Goal: Download file/media: Obtain a digital file from the website

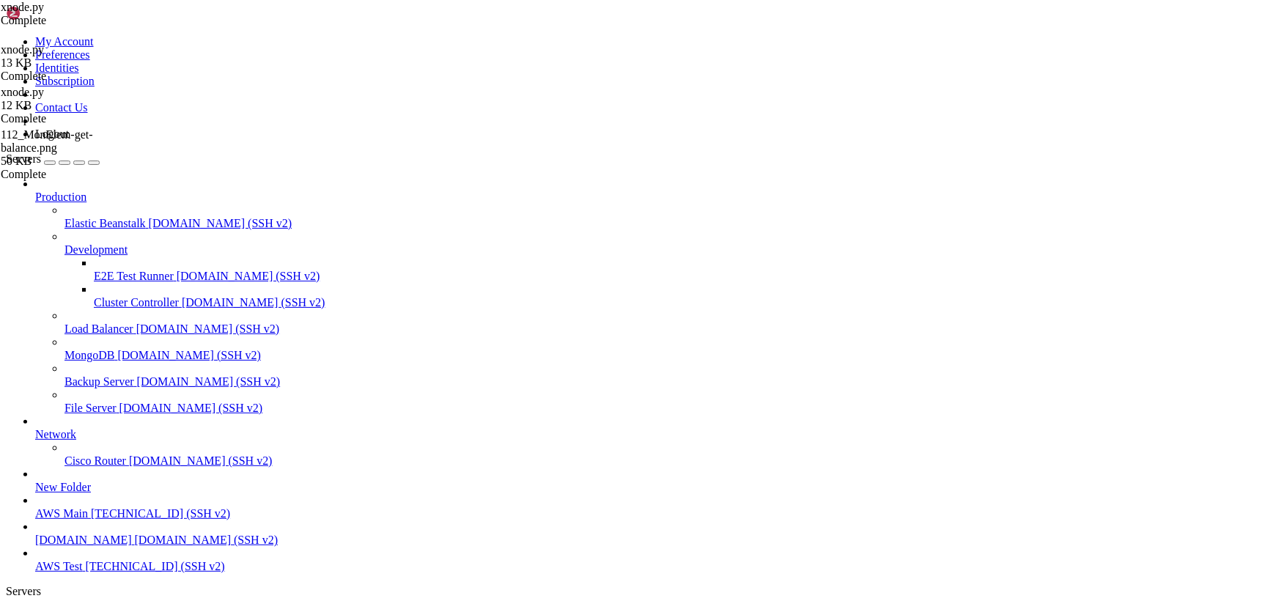
scroll to position [20208, 0]
click at [82, 610] on span "AWS Test" at bounding box center [58, 616] width 47 height 12
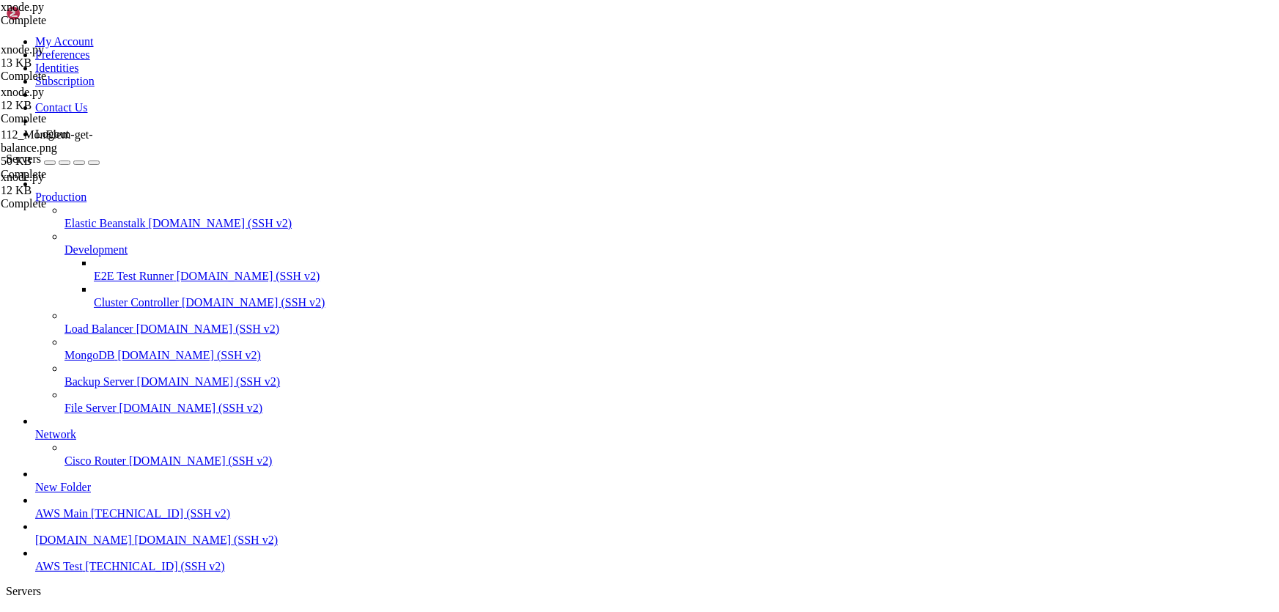
type input "/home/ubuntu/HotWalletBot/games"
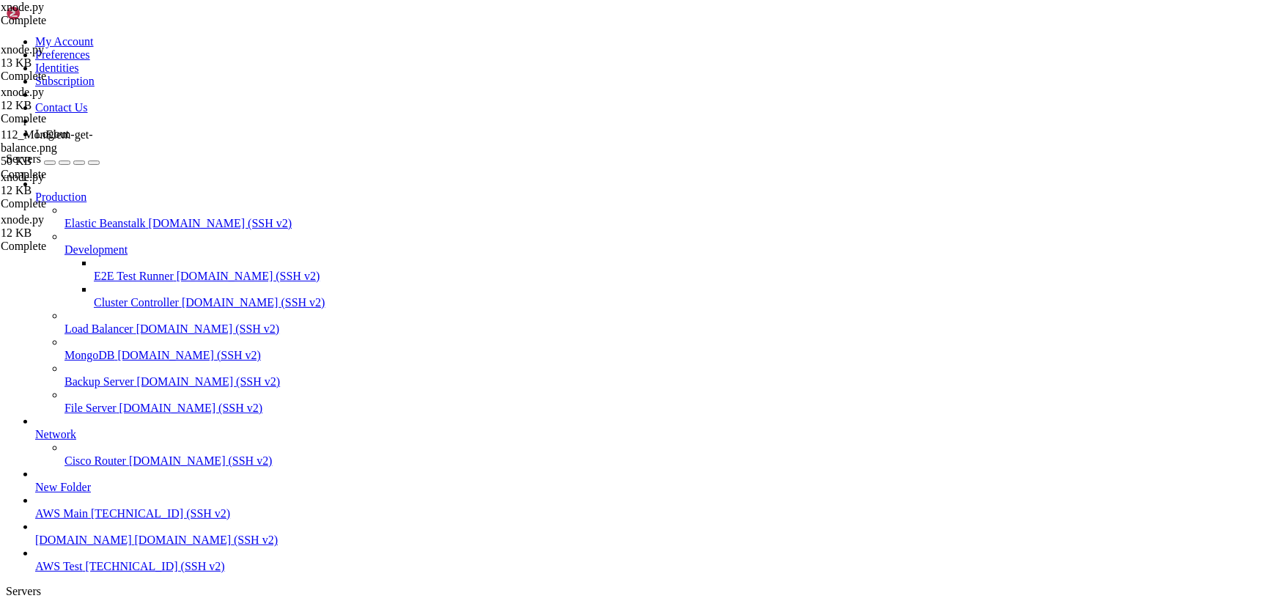
drag, startPoint x: 215, startPoint y: 18, endPoint x: 238, endPoint y: 37, distance: 29.7
click at [82, 610] on span "AWS Test" at bounding box center [58, 616] width 47 height 12
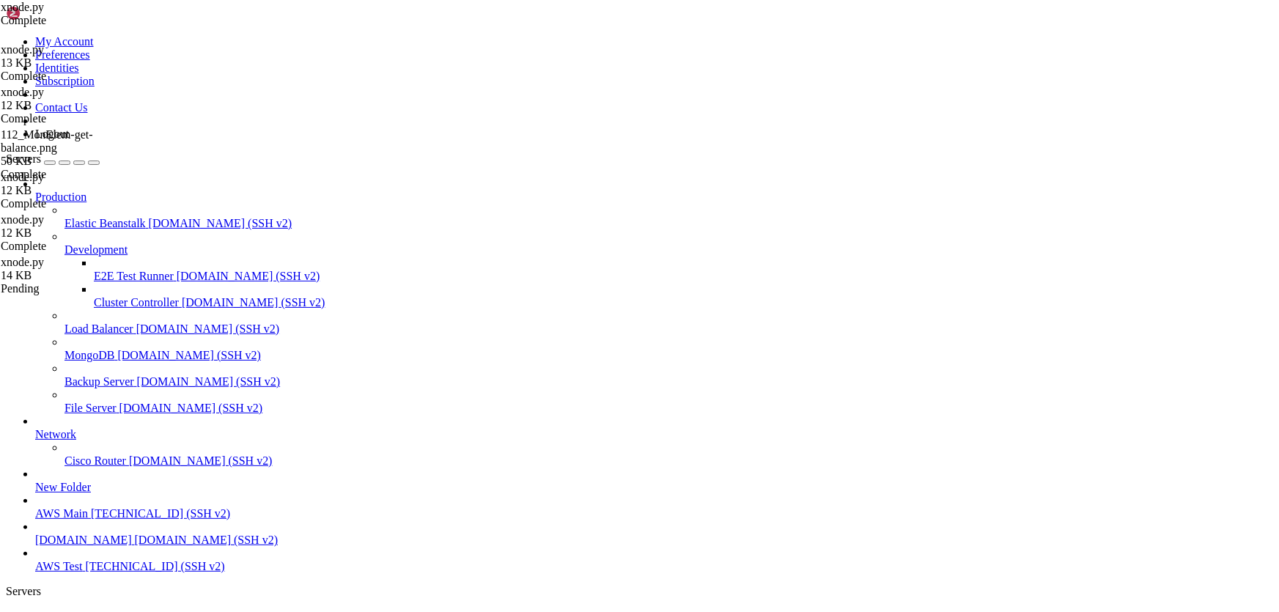
click at [82, 610] on span "AWS Test" at bounding box center [58, 616] width 47 height 12
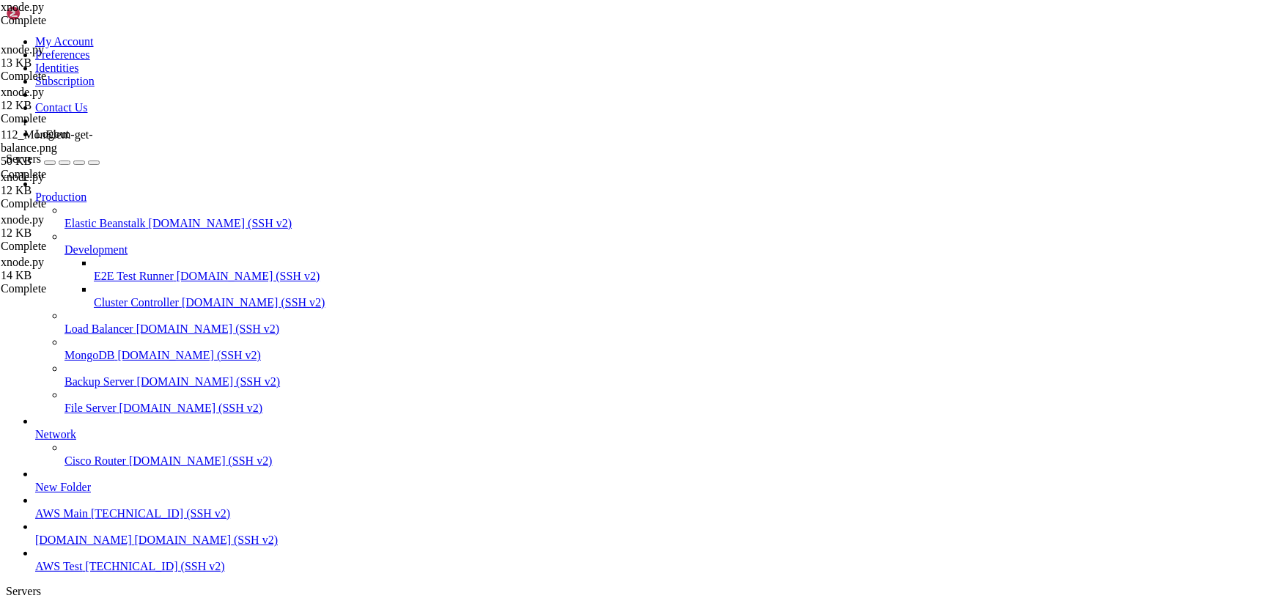
click at [210, 610] on link "AWS Test " at bounding box center [654, 623] width 1238 height 26
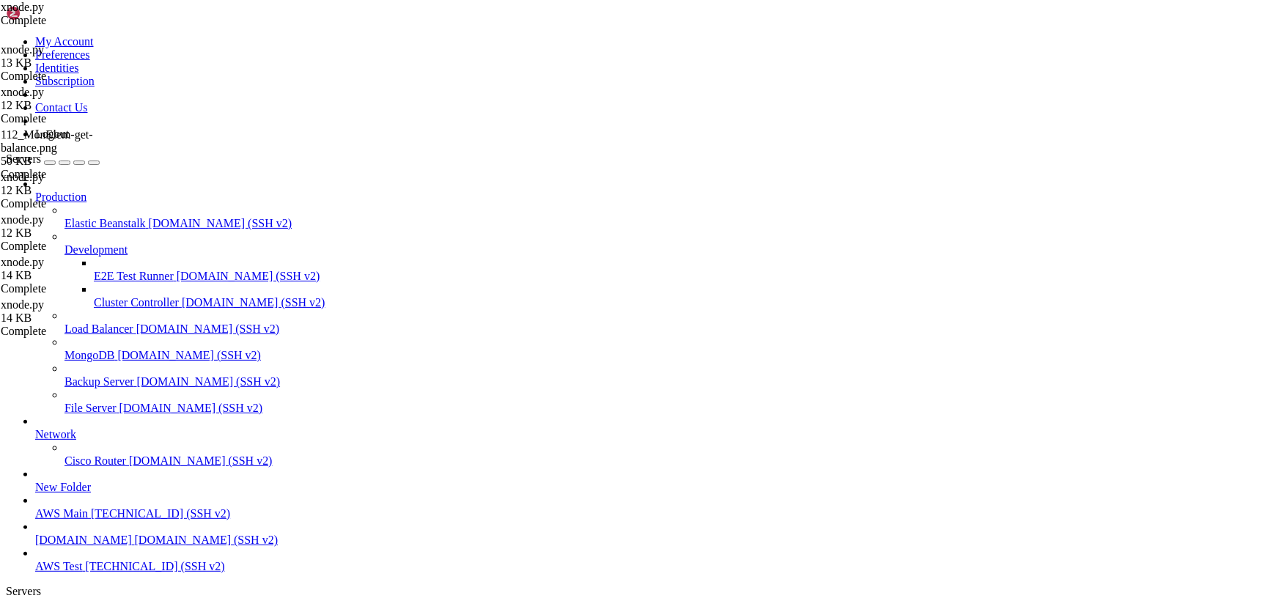
click at [82, 610] on span "AWS Test" at bounding box center [58, 616] width 47 height 12
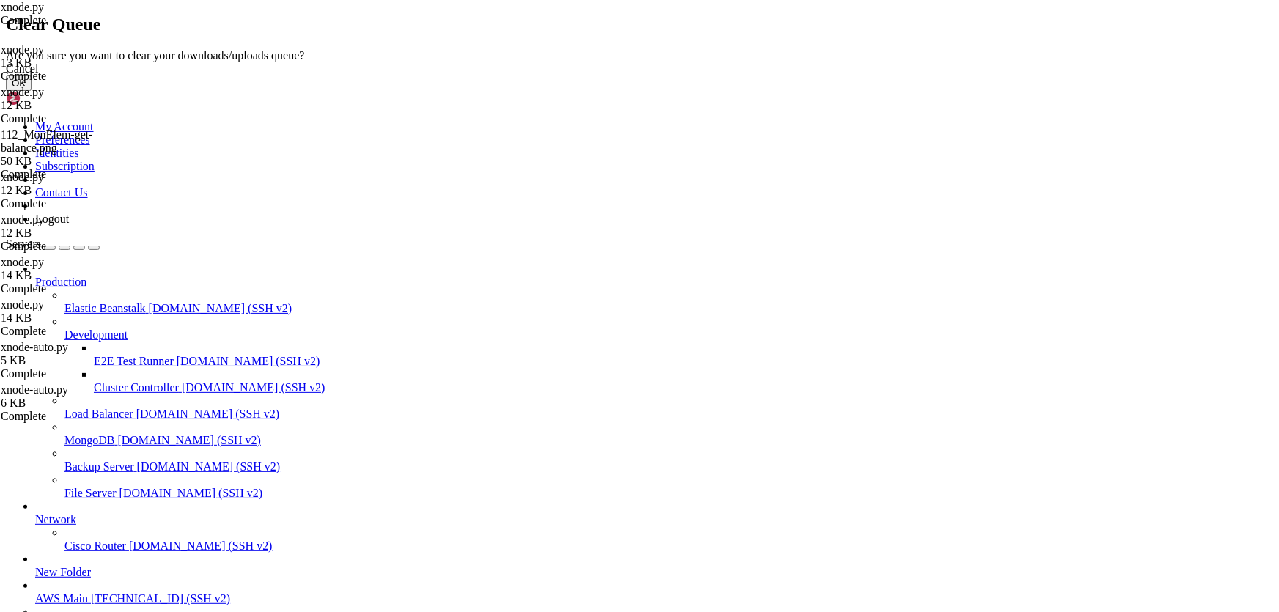
click at [32, 91] on button "OK" at bounding box center [19, 82] width 26 height 15
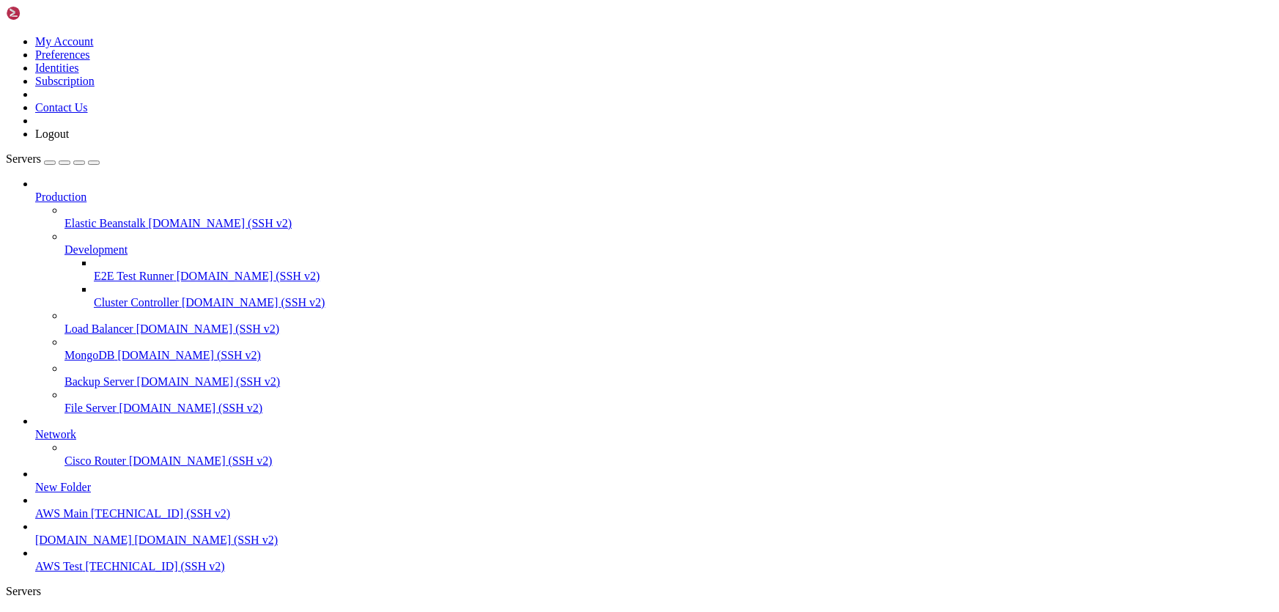
click at [82, 610] on span "AWS Test" at bounding box center [58, 616] width 47 height 12
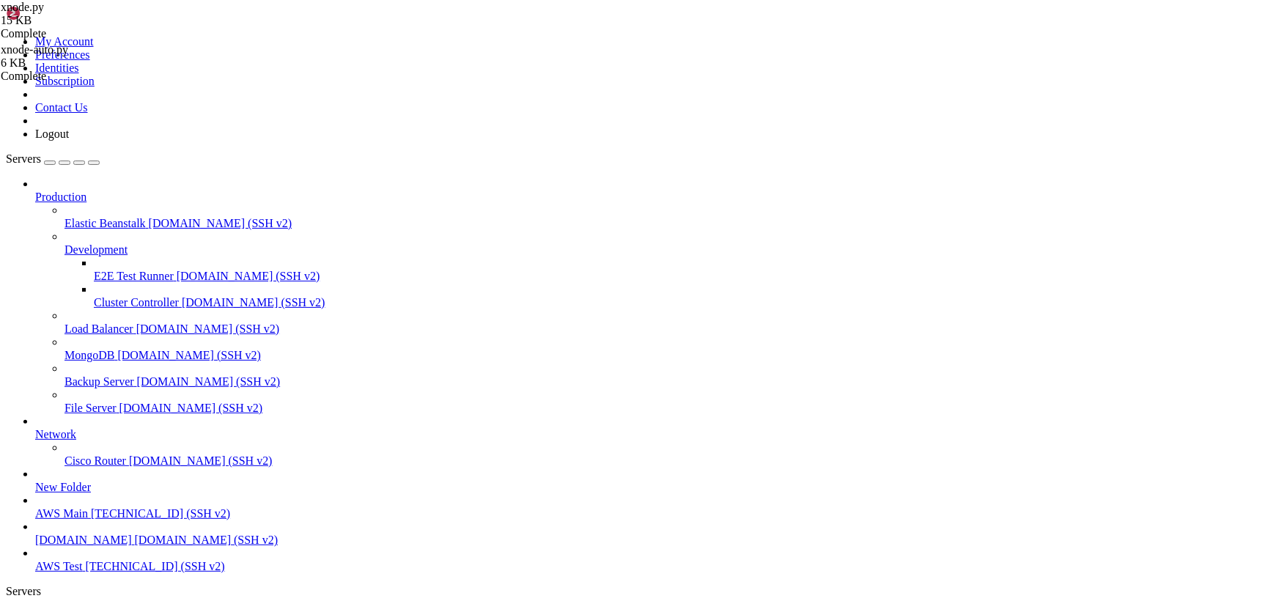
click at [82, 610] on span "AWS Test" at bounding box center [58, 616] width 47 height 12
drag, startPoint x: 218, startPoint y: 13, endPoint x: 388, endPoint y: 188, distance: 244.6
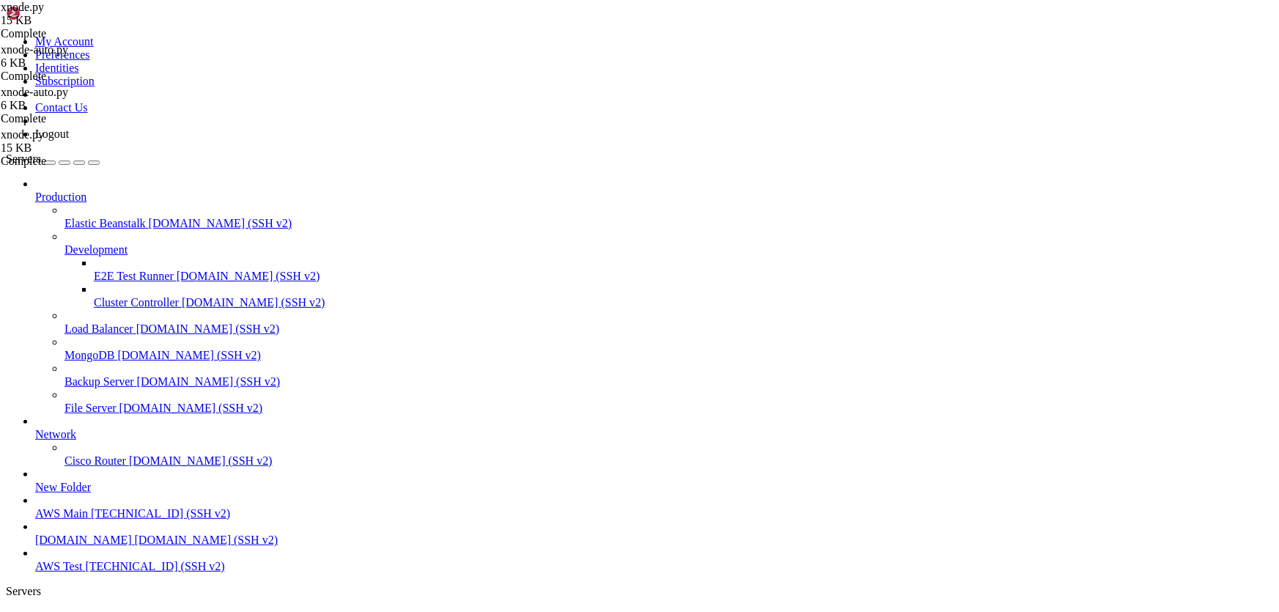
click at [82, 610] on span "AWS Test" at bounding box center [58, 616] width 47 height 12
drag, startPoint x: 313, startPoint y: 1379, endPoint x: 468, endPoint y: 1378, distance: 154.6
drag, startPoint x: 428, startPoint y: 1382, endPoint x: 464, endPoint y: 1401, distance: 41.0
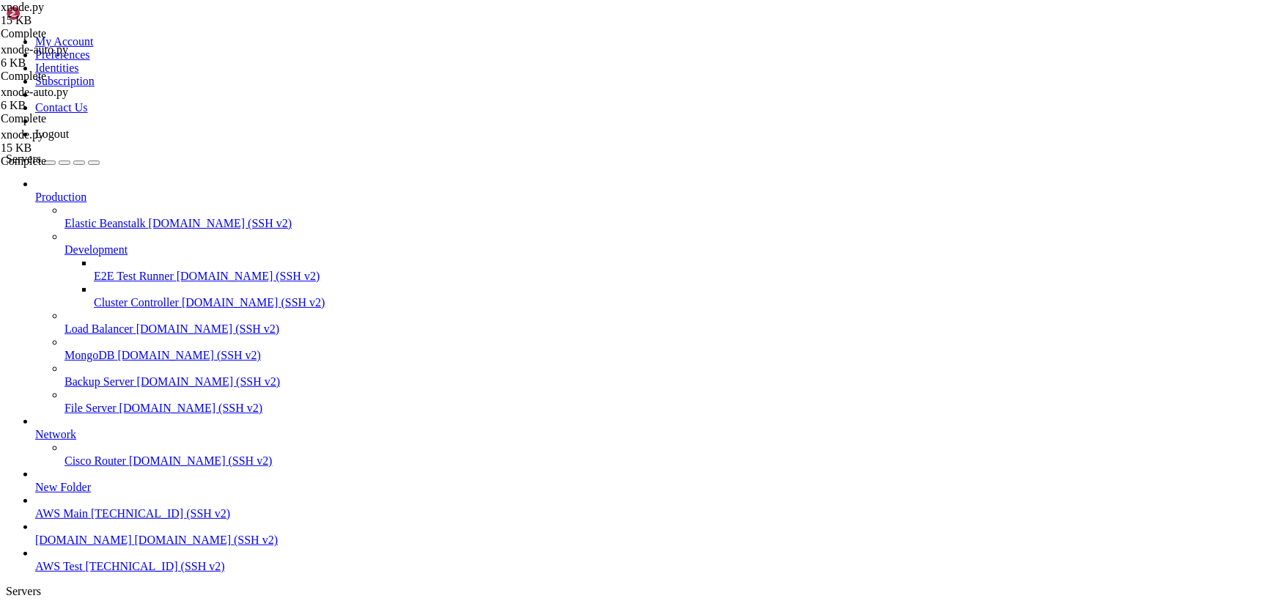
drag, startPoint x: 119, startPoint y: 1291, endPoint x: 31, endPoint y: 1286, distance: 88.8
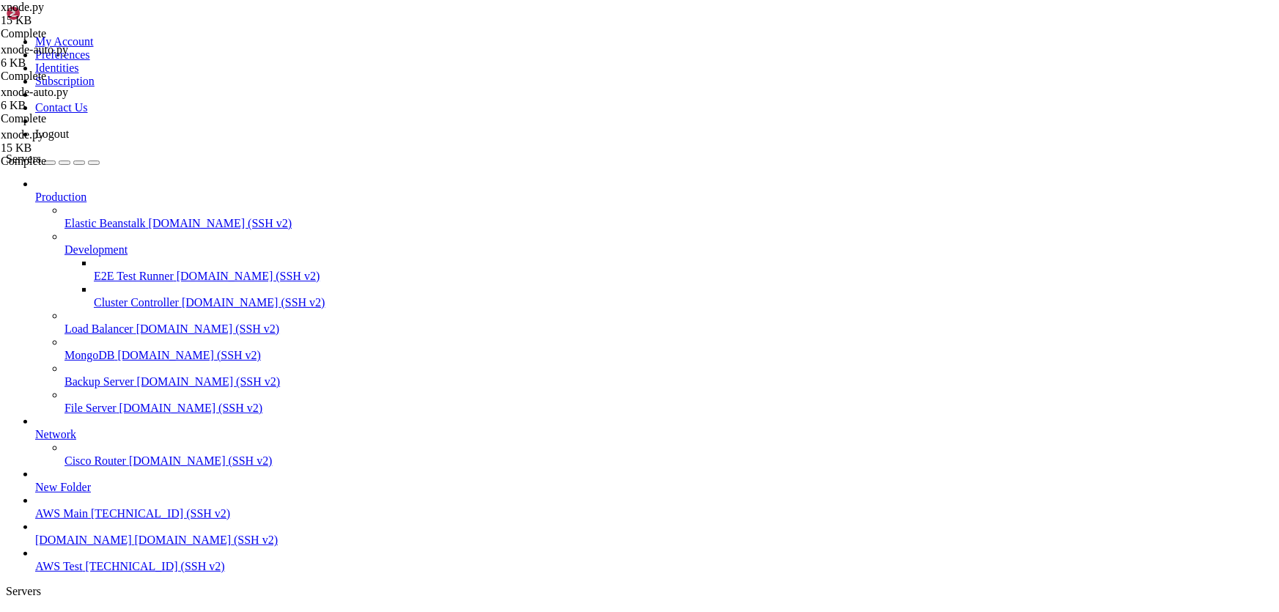
copy div "3|XNODE-Auto:Phil | Step 115 - Upgrader row 10 click error: Message: no such el…"
click at [82, 610] on span "AWS Test" at bounding box center [58, 616] width 47 height 12
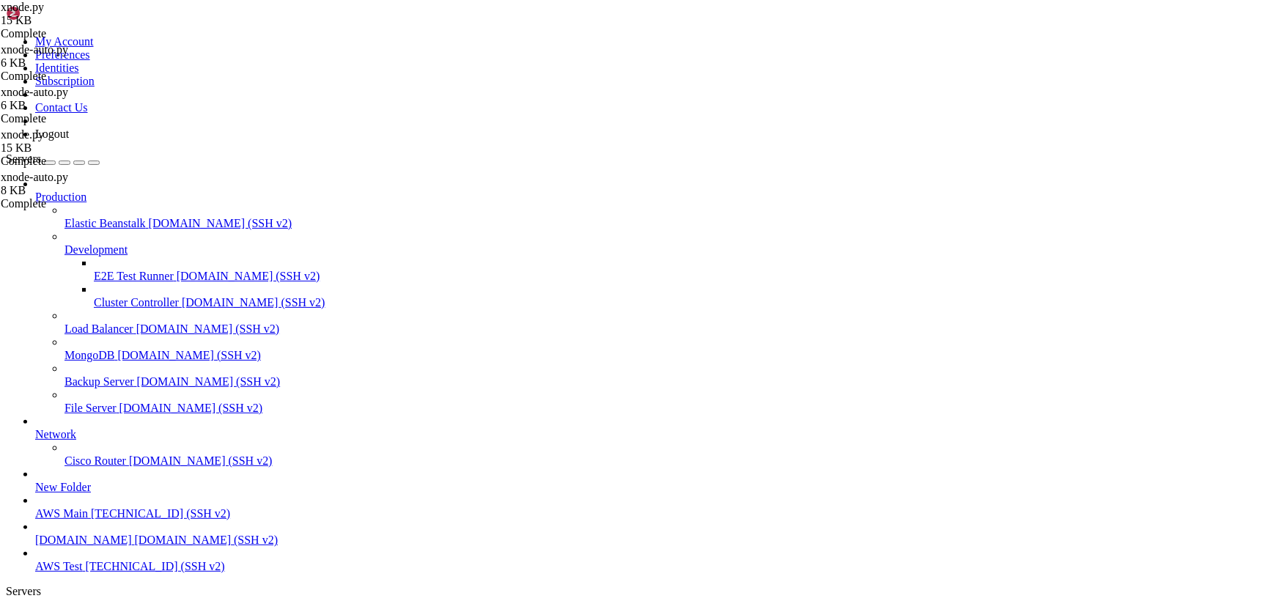
scroll to position [68152, 0]
drag, startPoint x: 421, startPoint y: 1207, endPoint x: 166, endPoint y: 1187, distance: 255.8
click html "Page up 3|XNODE-Auto:Phil | Step 115 - Upgrader row 82 click error: name '_clas…"
copy div "3|XNODE-Auto:Phil | Step 112 - Before BALANCE: 20.0 3|XNODE-Auto:Phil | Step 11…"
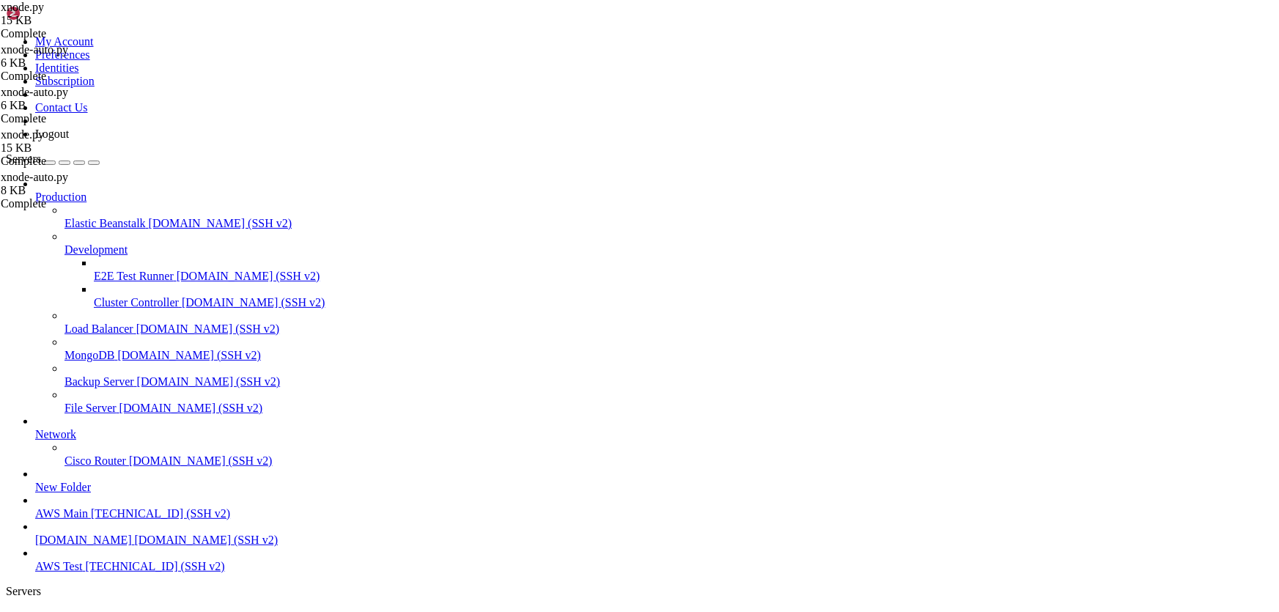
click at [82, 610] on span "AWS Test" at bounding box center [58, 616] width 47 height 12
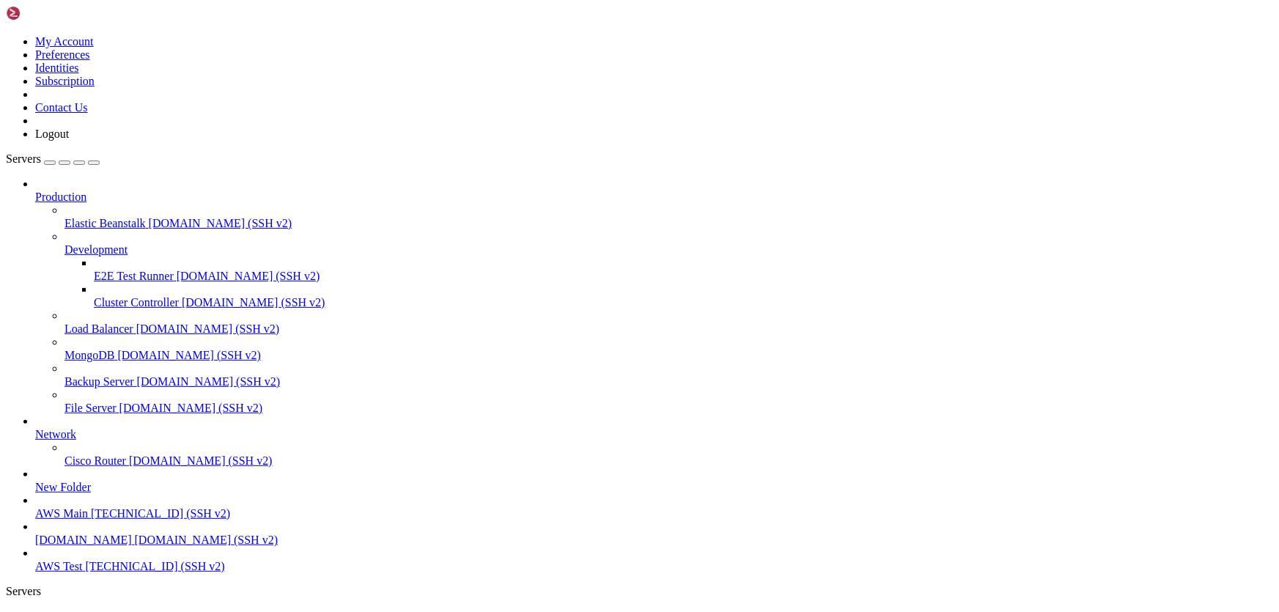
click at [85, 572] on span "[TECHNICAL_ID] (SSH v2)" at bounding box center [154, 566] width 139 height 12
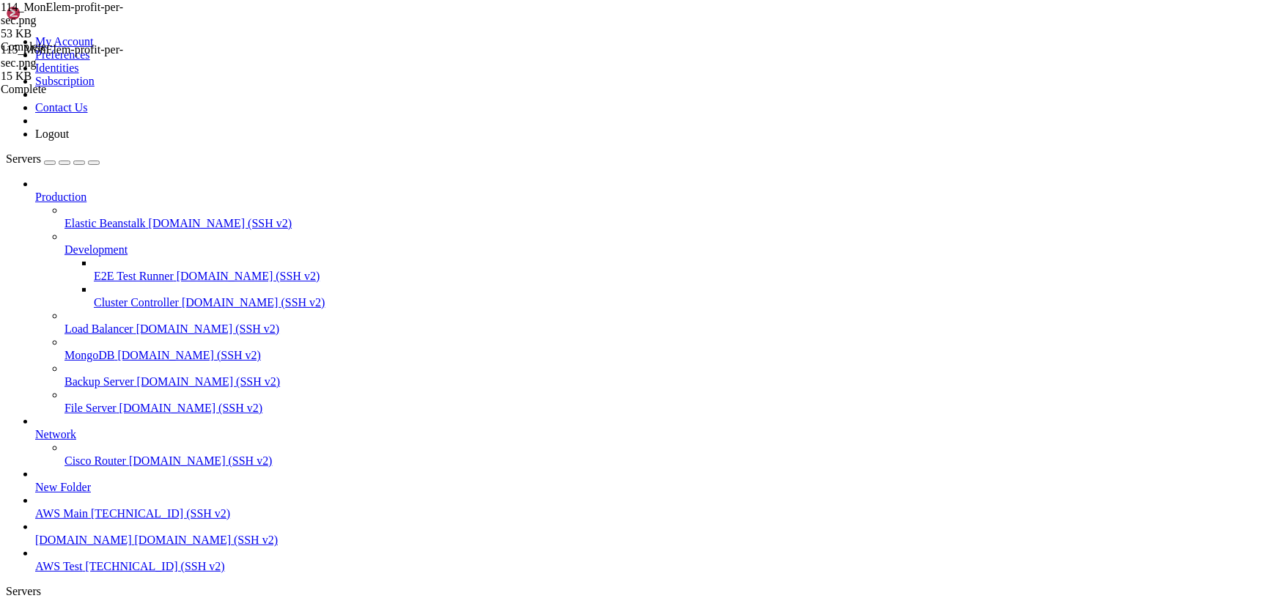
type input "/home/ubuntu/HotWalletBot/games"
click at [82, 610] on span "AWS Test" at bounding box center [58, 616] width 47 height 12
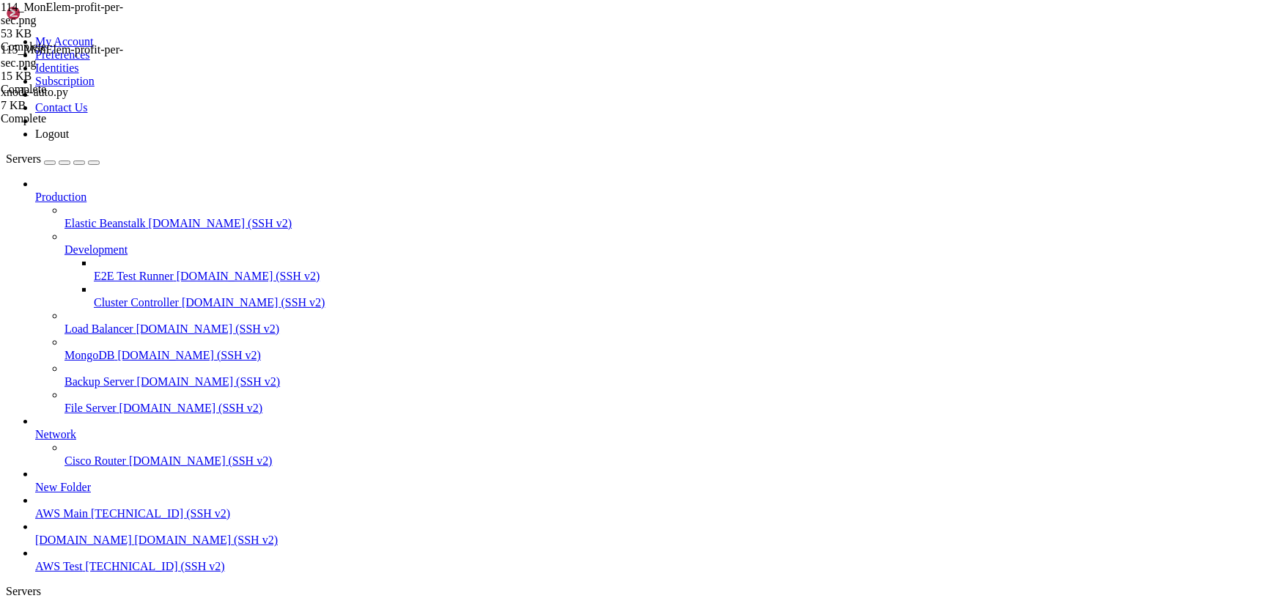
click at [82, 610] on span "AWS Test" at bounding box center [58, 616] width 47 height 12
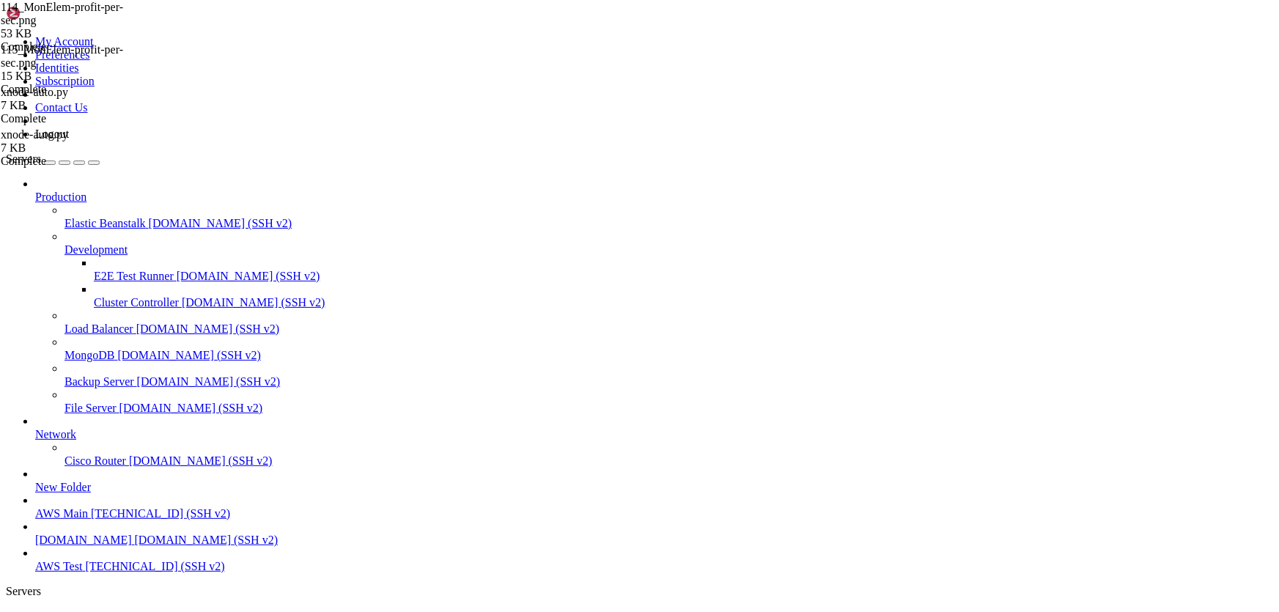
drag, startPoint x: 226, startPoint y: 12, endPoint x: 198, endPoint y: 27, distance: 31.5
click at [82, 610] on span "AWS Test" at bounding box center [58, 616] width 47 height 12
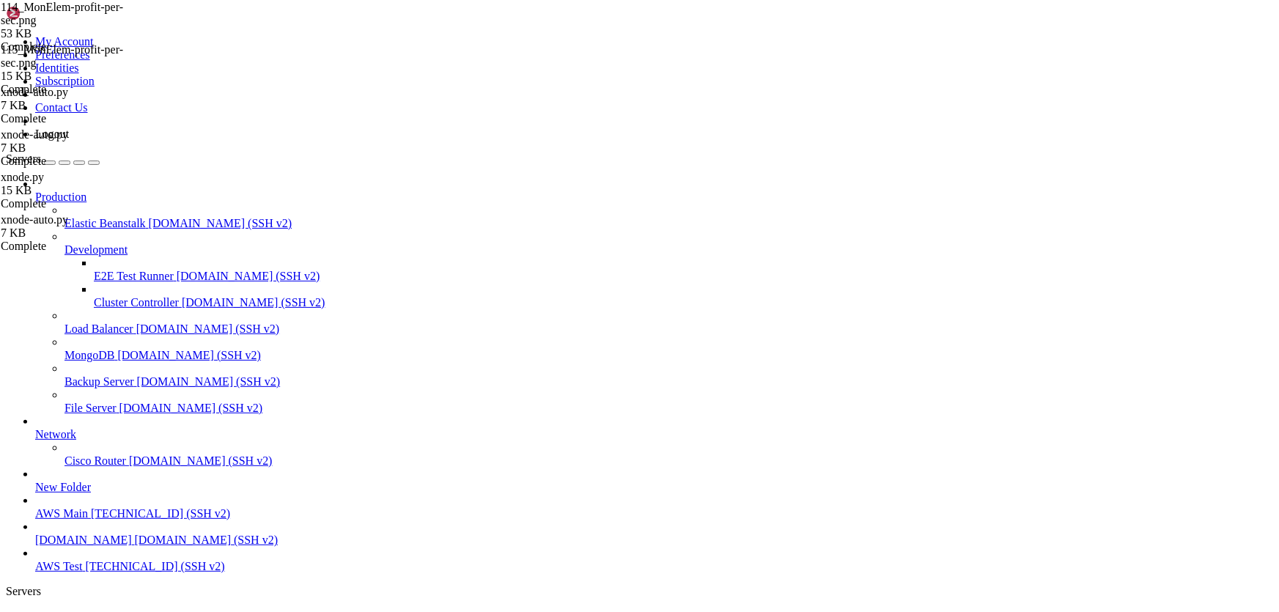
scroll to position [10316, 0]
click at [210, 610] on link "AWS Test " at bounding box center [654, 623] width 1238 height 26
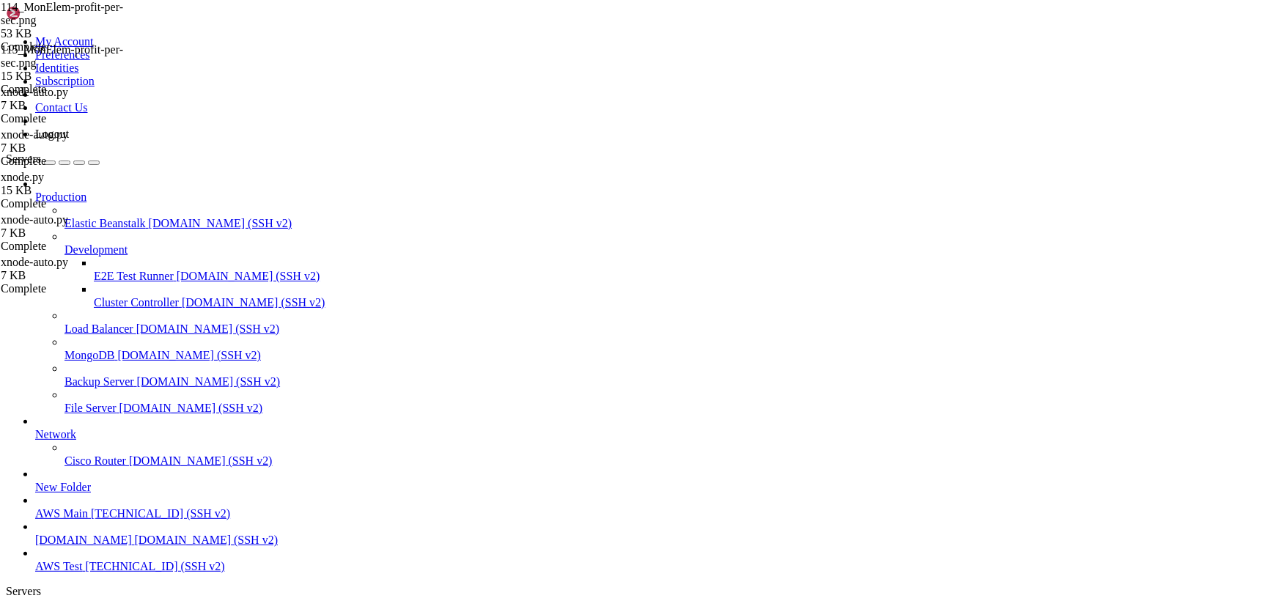
drag, startPoint x: 915, startPoint y: 1275, endPoint x: 704, endPoint y: 1239, distance: 214.2
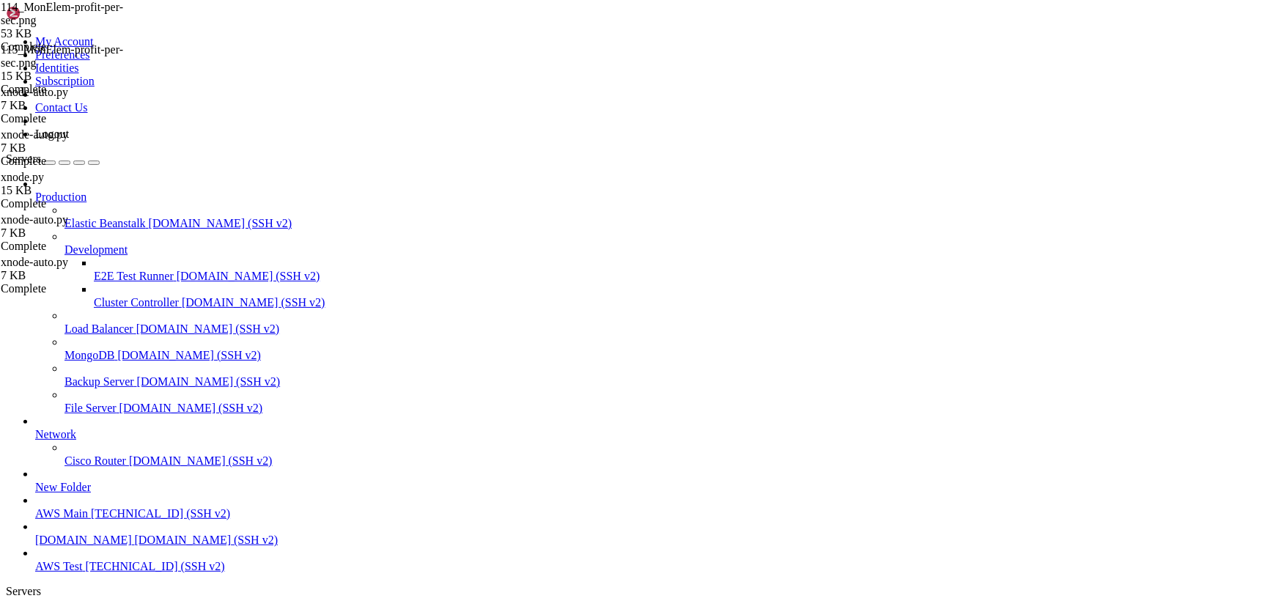
scroll to position [14199, 0]
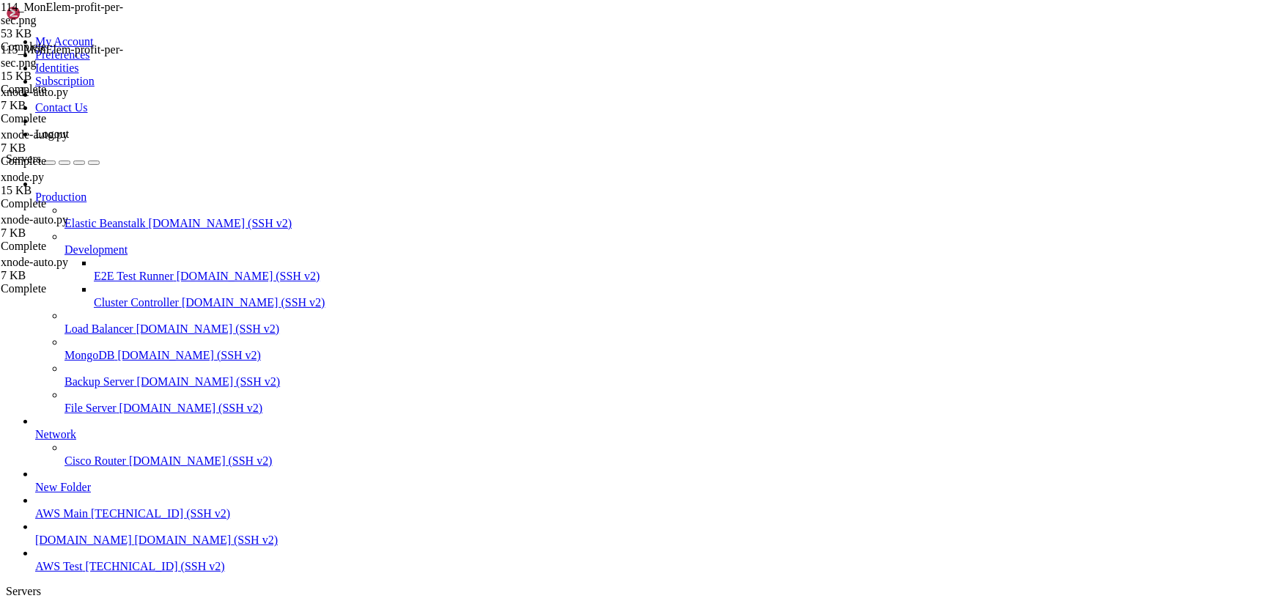
click at [82, 610] on span "AWS Test" at bounding box center [58, 616] width 47 height 12
drag, startPoint x: 731, startPoint y: 232, endPoint x: 567, endPoint y: 194, distance: 167.8
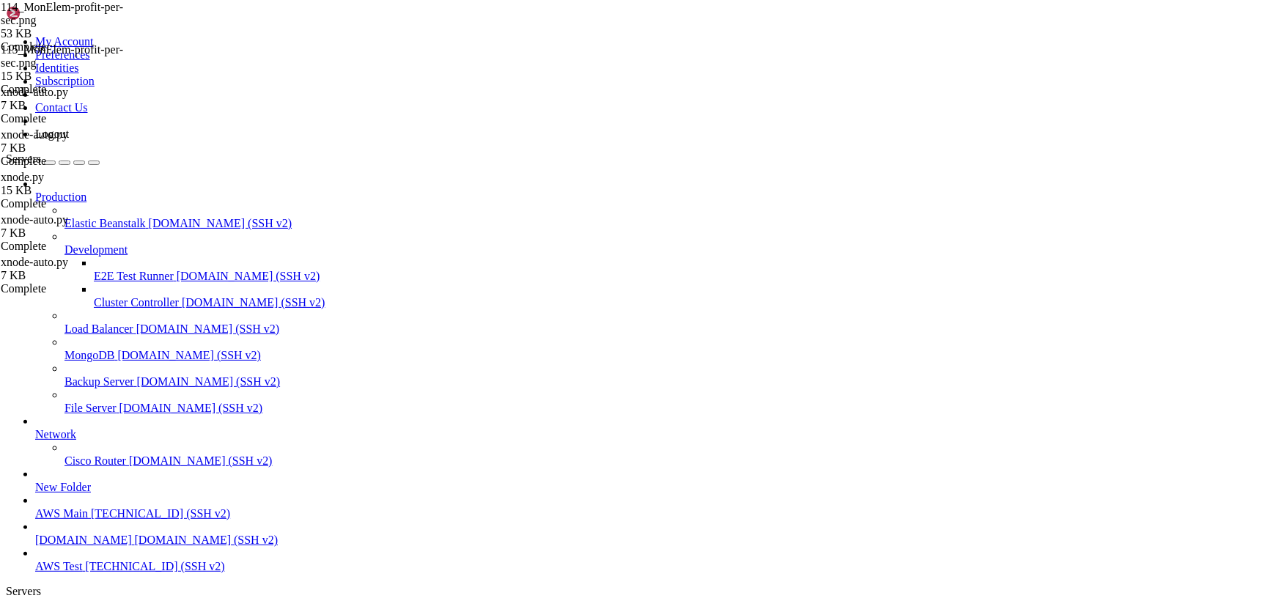
drag, startPoint x: 317, startPoint y: 1382, endPoint x: 463, endPoint y: 1379, distance: 146.6
drag, startPoint x: 440, startPoint y: 1376, endPoint x: 446, endPoint y: 1404, distance: 29.3
drag, startPoint x: 15, startPoint y: 1142, endPoint x: 222, endPoint y: 1186, distance: 212.0
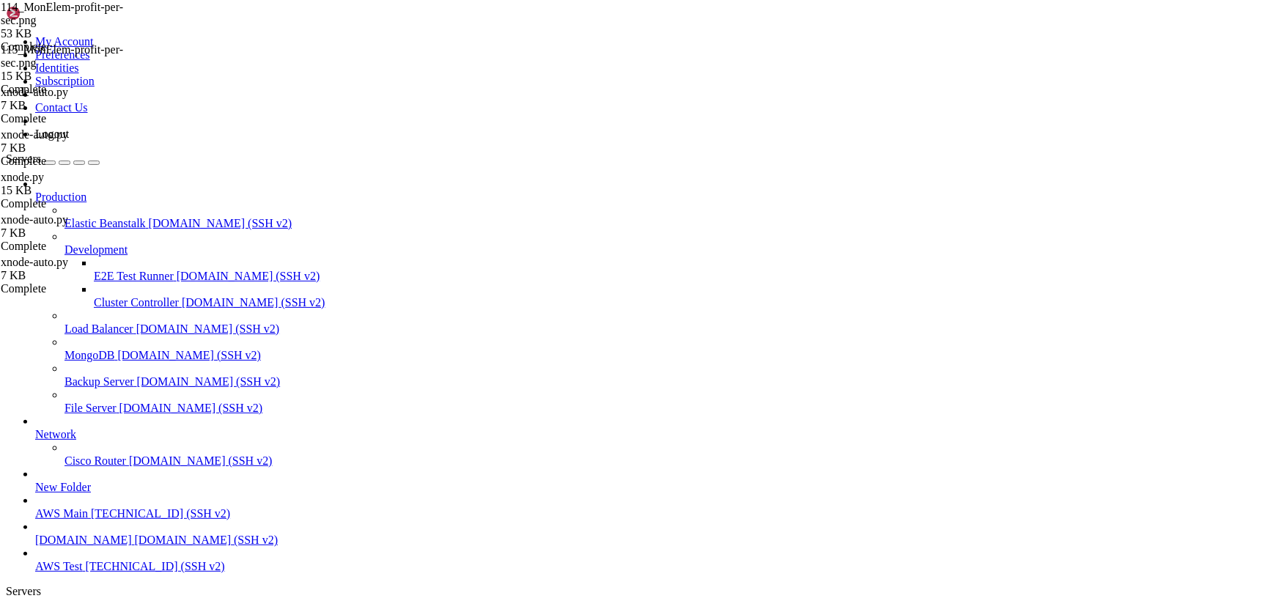
drag, startPoint x: 8, startPoint y: 1140, endPoint x: 207, endPoint y: 1176, distance: 201.8
drag, startPoint x: 12, startPoint y: 1140, endPoint x: 506, endPoint y: 1151, distance: 494.1
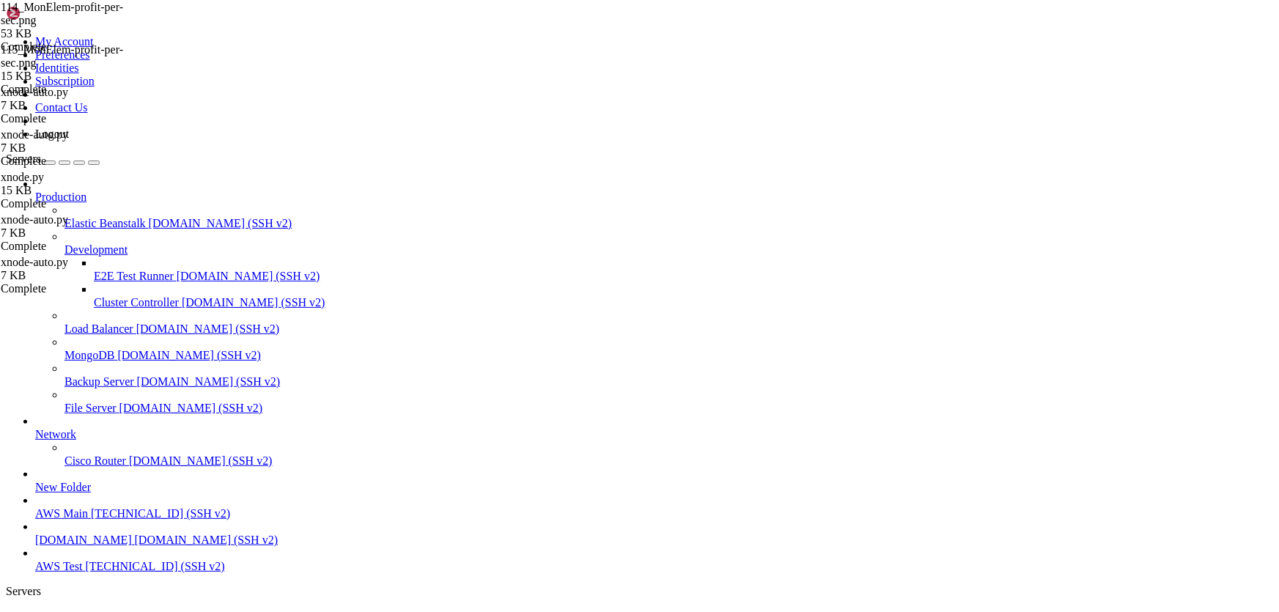
drag, startPoint x: 739, startPoint y: 225, endPoint x: 570, endPoint y: 164, distance: 179.2
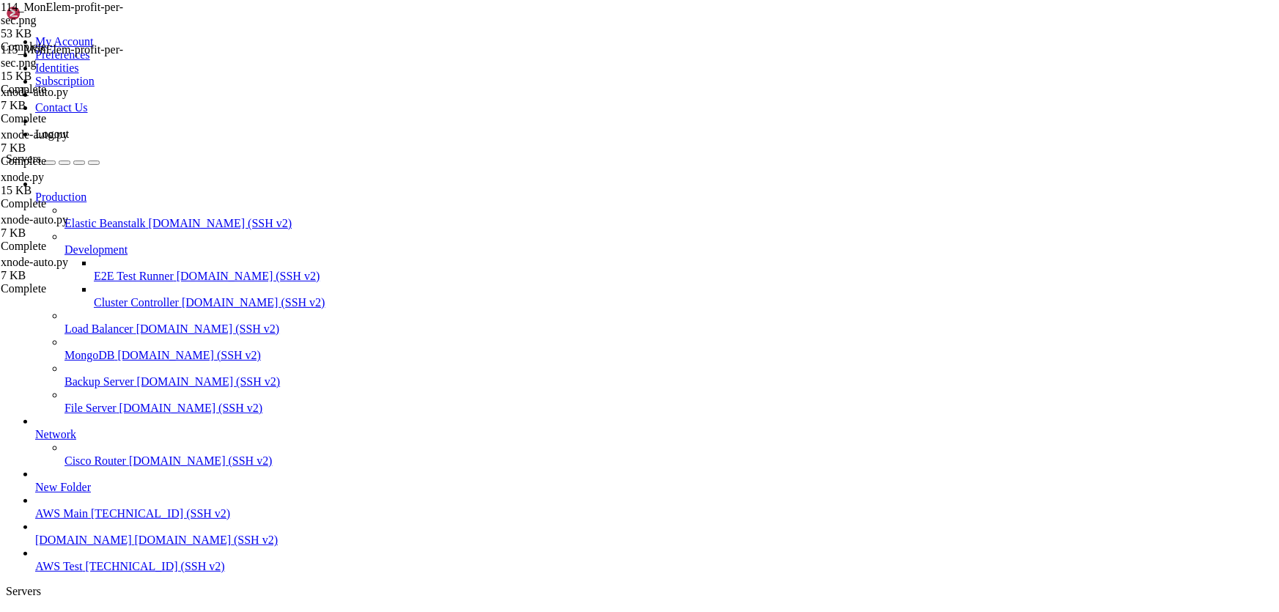
scroll to position [28955, 0]
drag, startPoint x: 959, startPoint y: 1353, endPoint x: 611, endPoint y: 1280, distance: 355.0
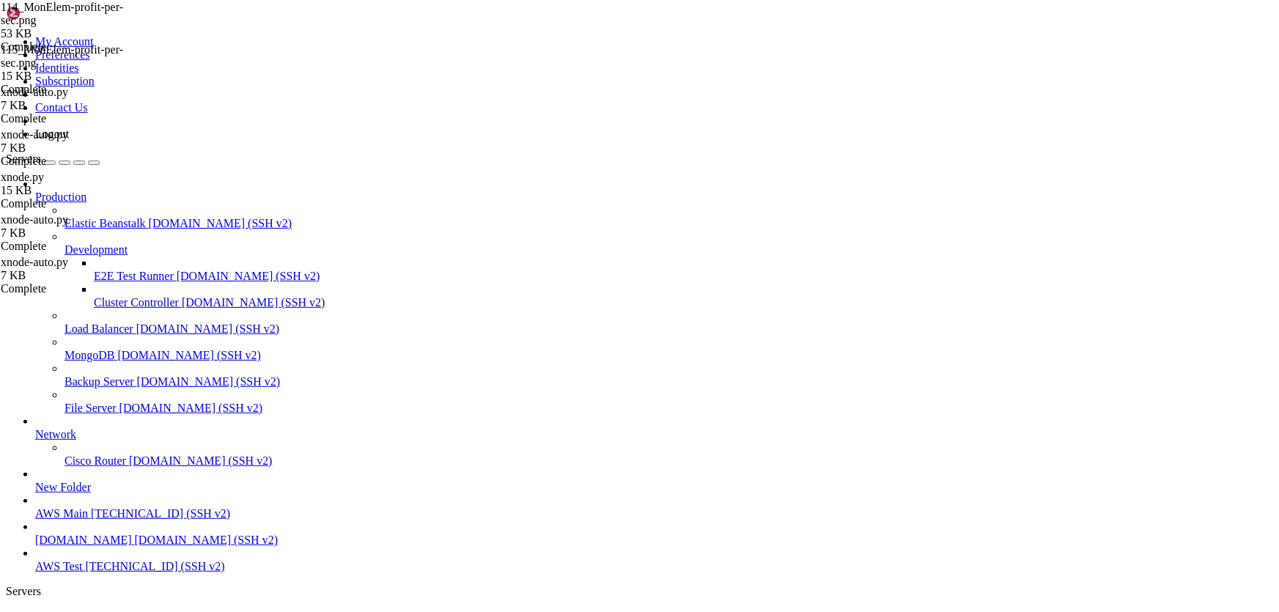
type input "/home/ubuntu/HotWalletBot/screenshots/HOT:Edit"
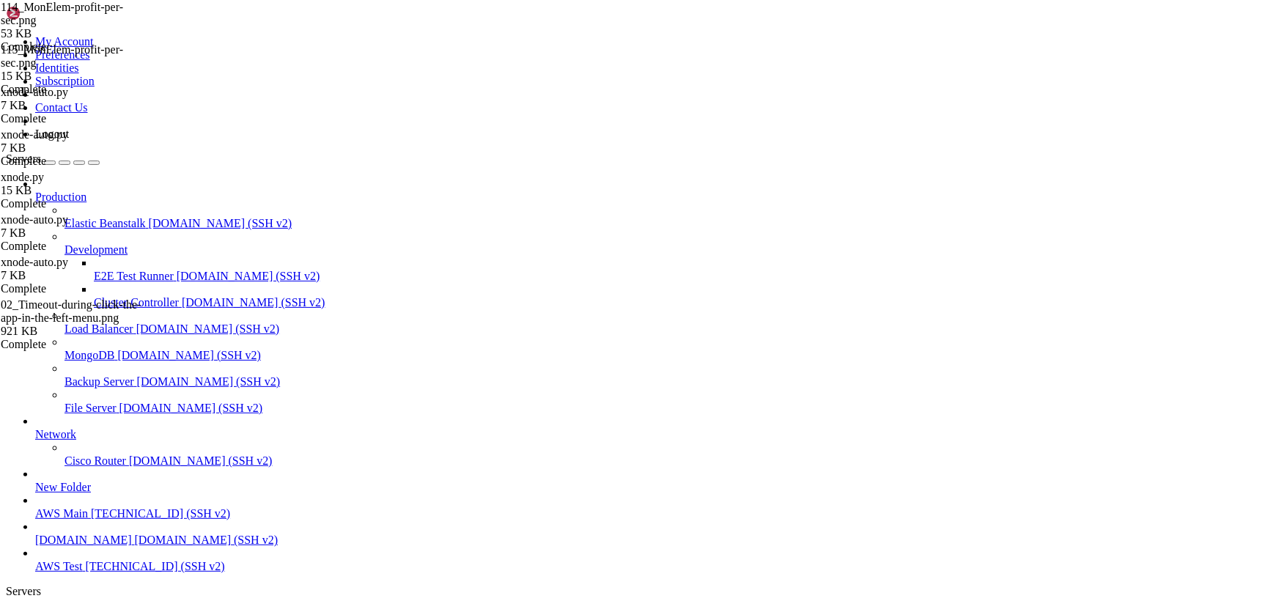
drag, startPoint x: 223, startPoint y: 21, endPoint x: 328, endPoint y: 270, distance: 271.3
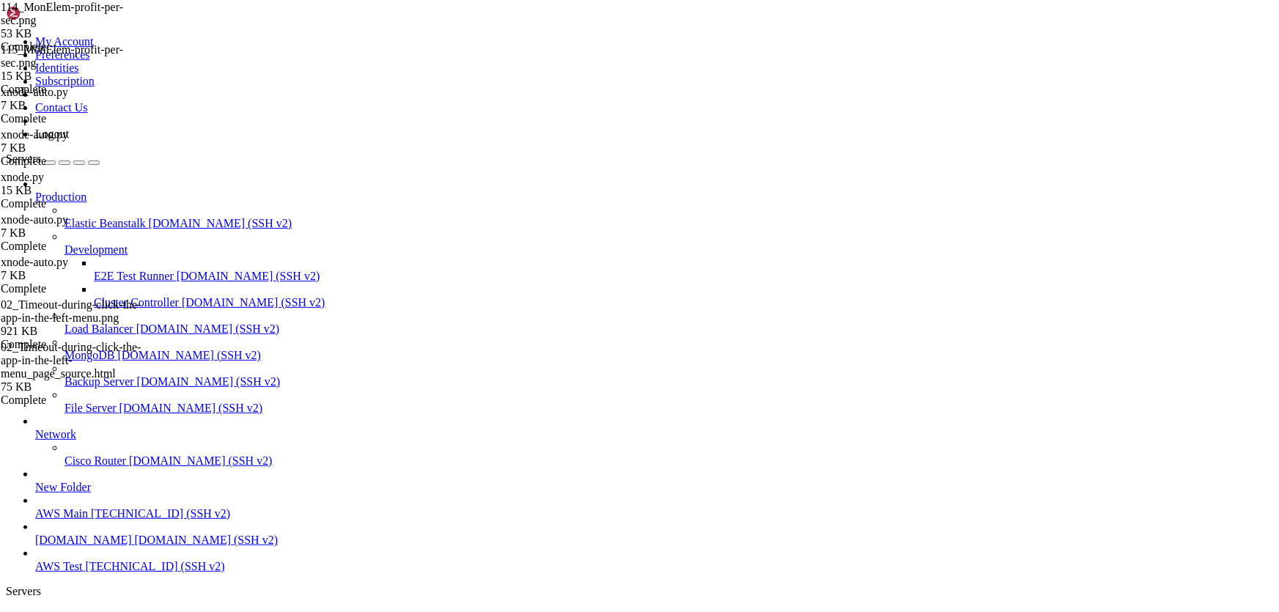
click at [82, 610] on span "AWS Test" at bounding box center [58, 616] width 47 height 12
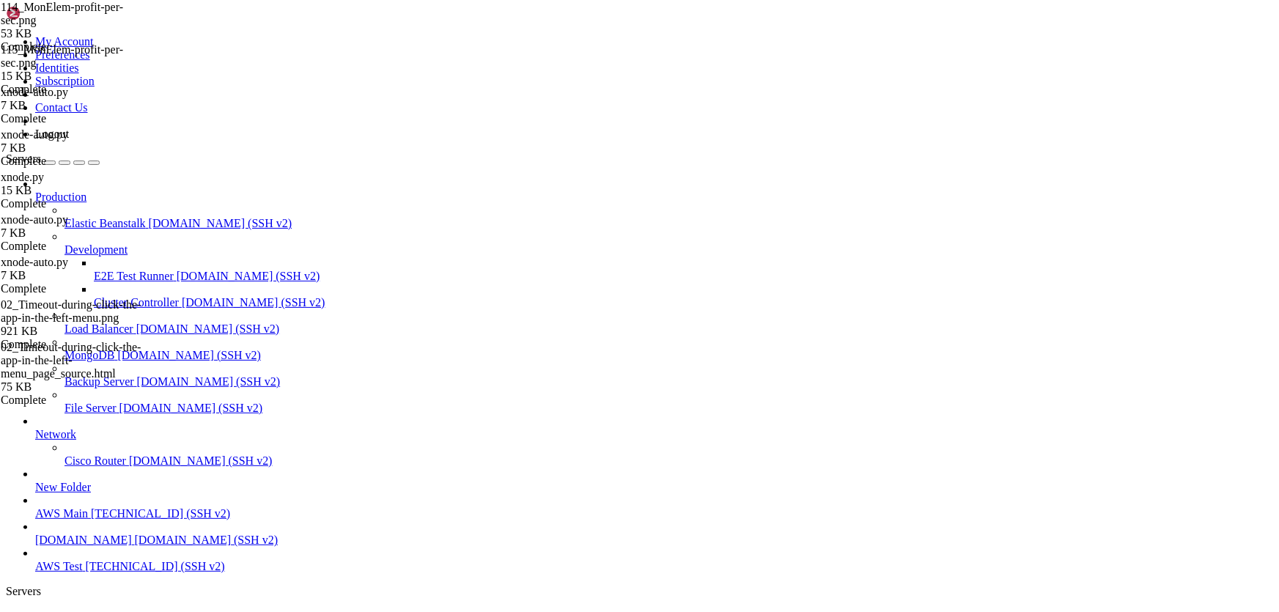
click at [82, 610] on span "AWS Test" at bounding box center [58, 616] width 47 height 12
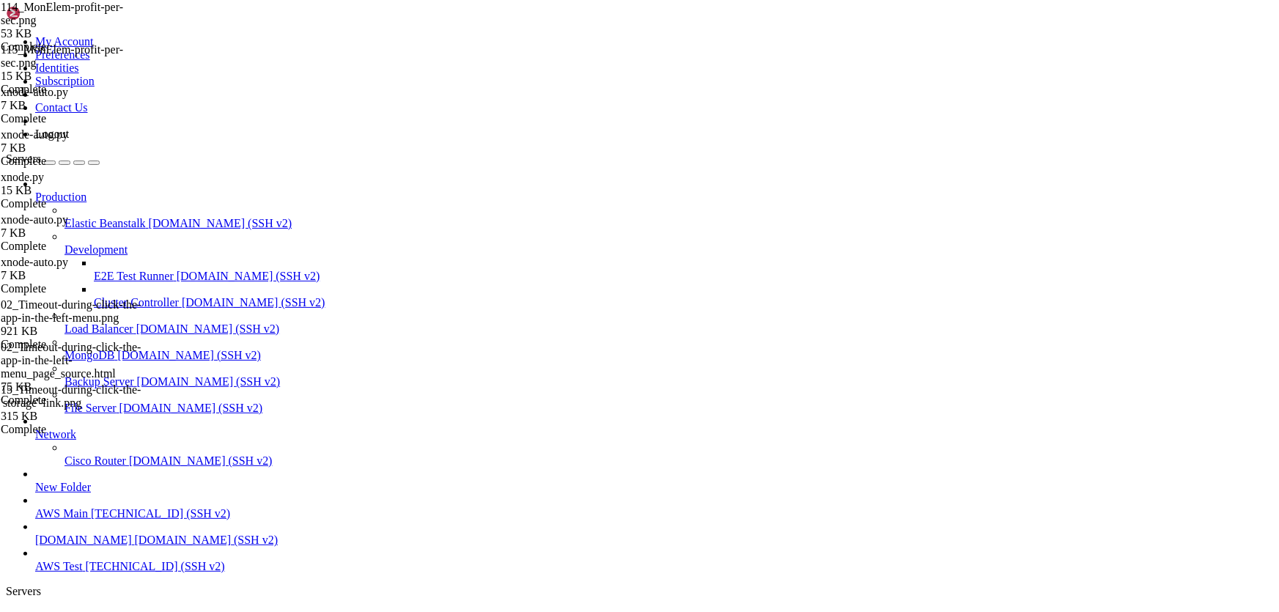
drag, startPoint x: 792, startPoint y: 1409, endPoint x: 666, endPoint y: 1331, distance: 148.1
drag, startPoint x: 863, startPoint y: 1407, endPoint x: 704, endPoint y: 1366, distance: 165.0
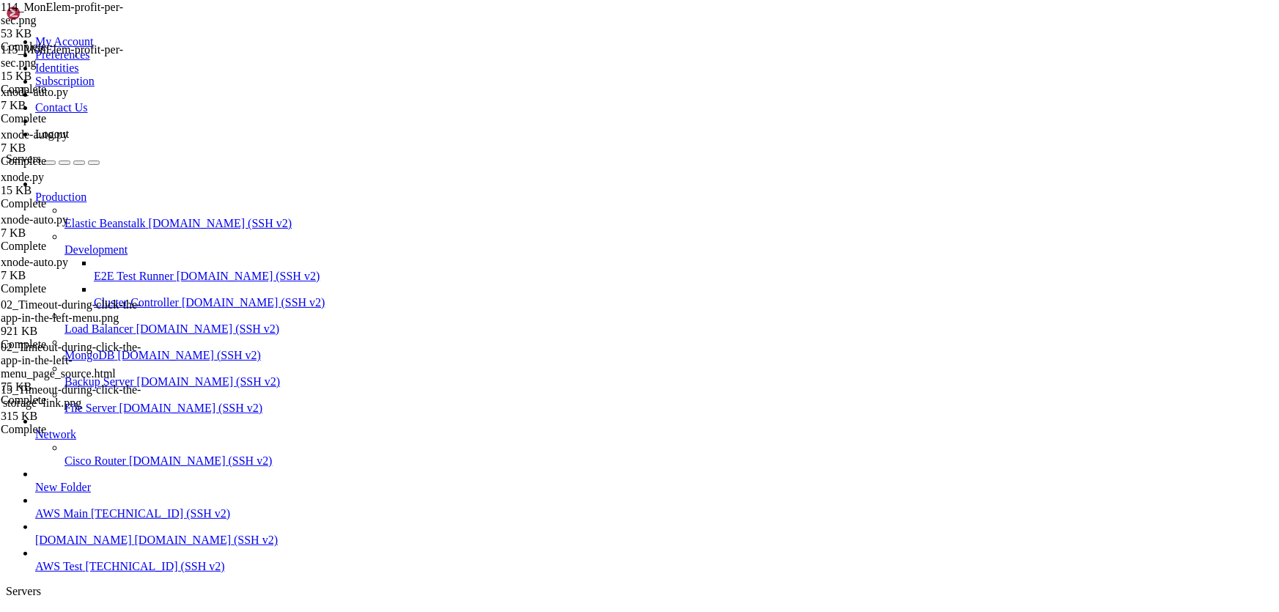
scroll to position [39047, 0]
drag, startPoint x: 742, startPoint y: 1390, endPoint x: 718, endPoint y: 1389, distance: 23.5
